Goal: Find contact information

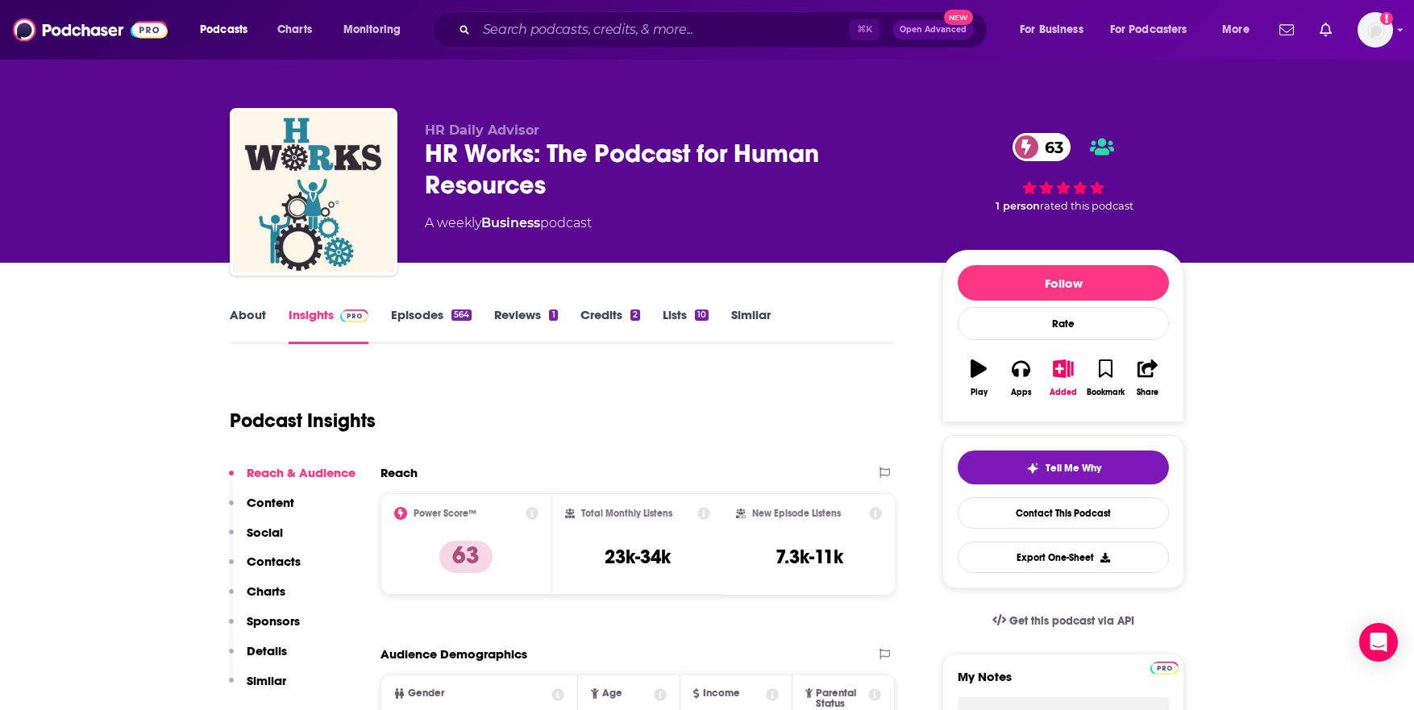
click at [420, 315] on link "Episodes 564" at bounding box center [431, 325] width 81 height 37
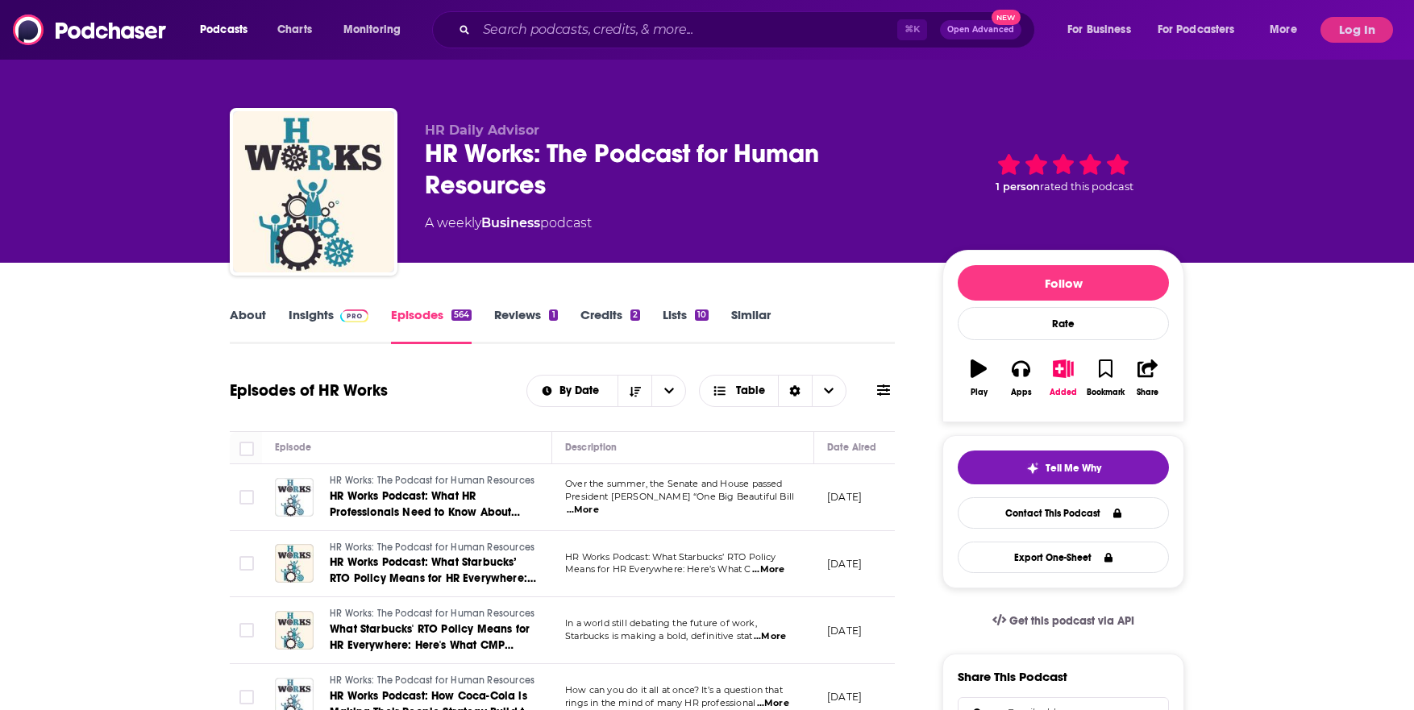
click at [308, 310] on link "Insights" at bounding box center [329, 325] width 80 height 37
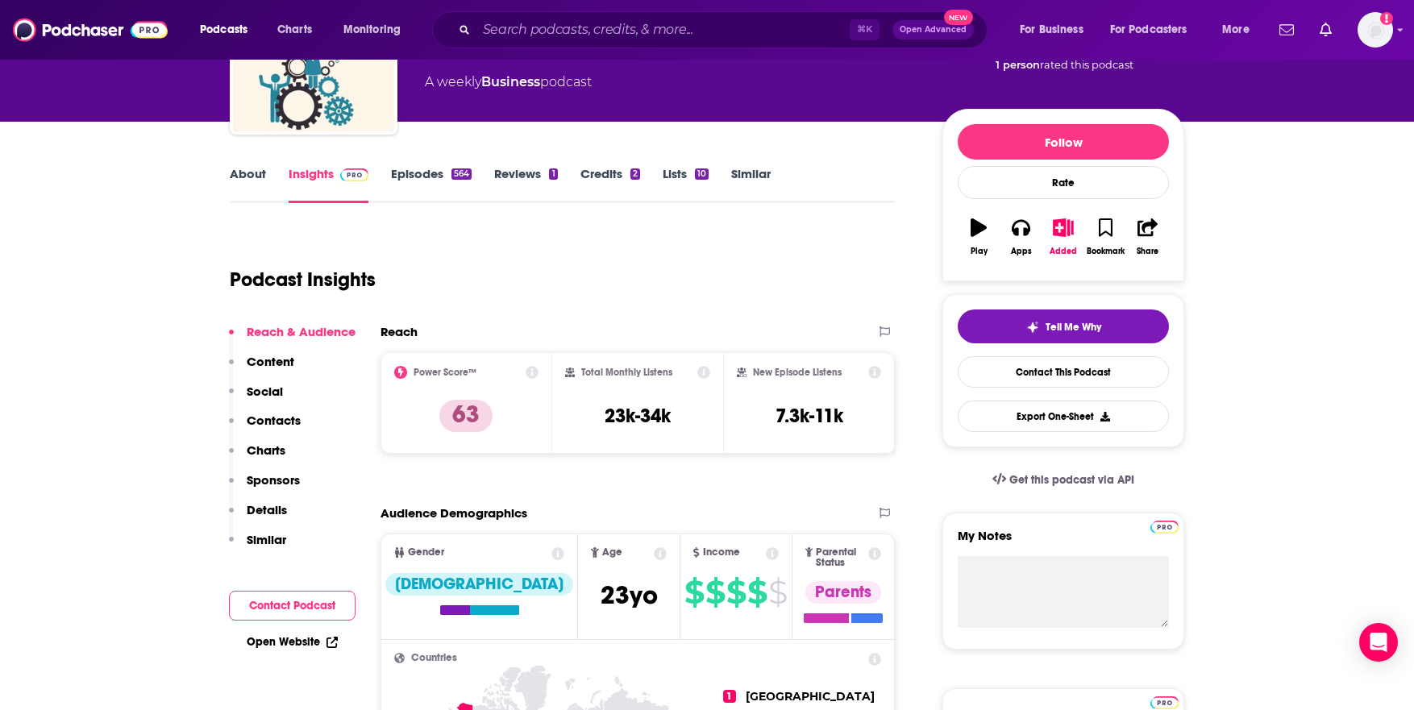
scroll to position [209, 0]
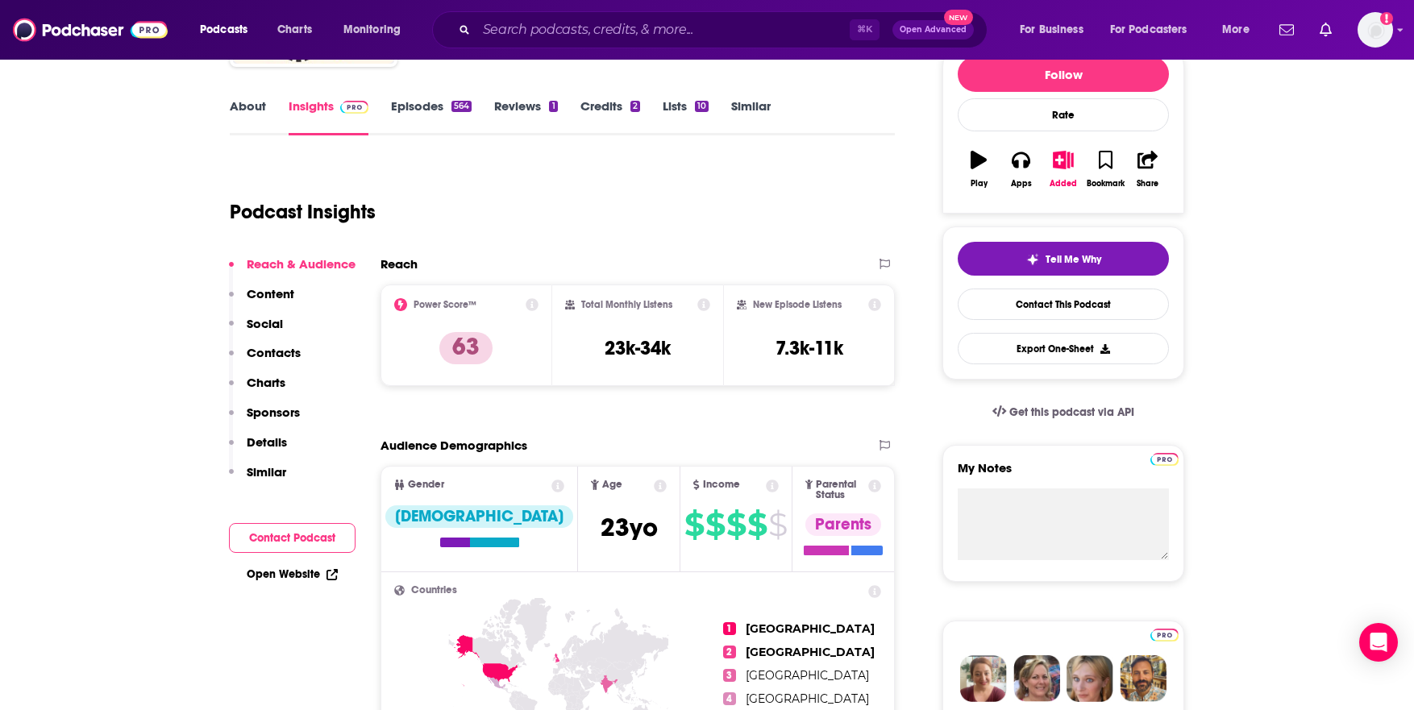
click at [256, 357] on p "Contacts" at bounding box center [274, 352] width 54 height 15
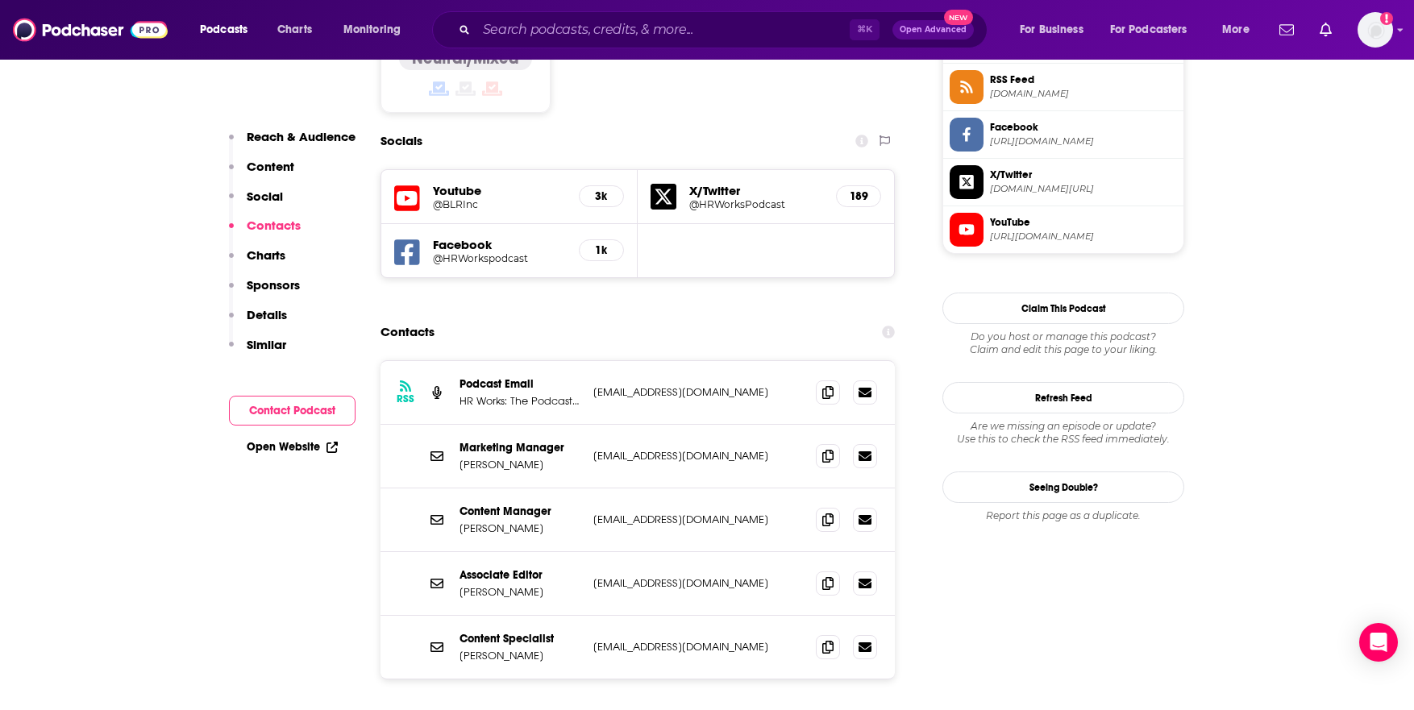
scroll to position [1363, 0]
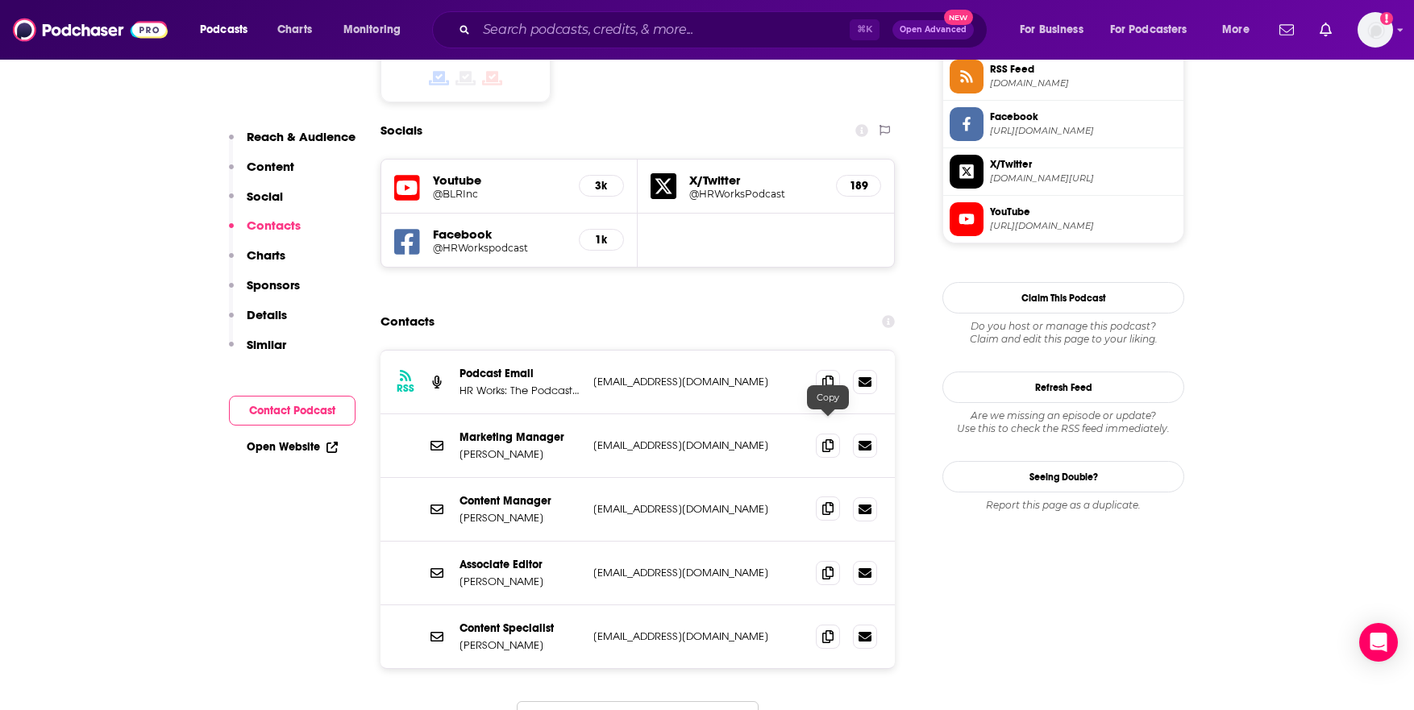
click at [832, 502] on icon at bounding box center [827, 508] width 11 height 13
